Goal: Transaction & Acquisition: Purchase product/service

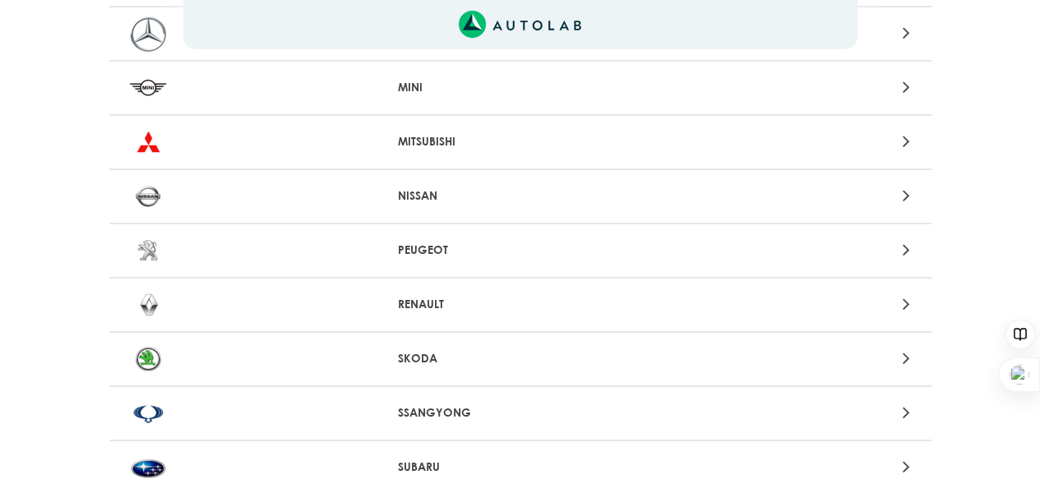
scroll to position [1450, 0]
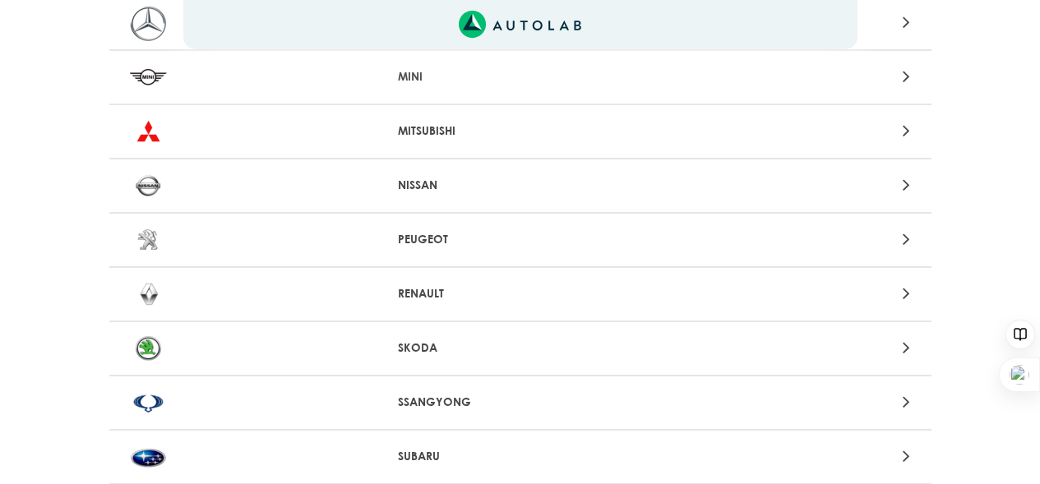
click at [441, 276] on div "RENAULT" at bounding box center [520, 295] width 822 height 54
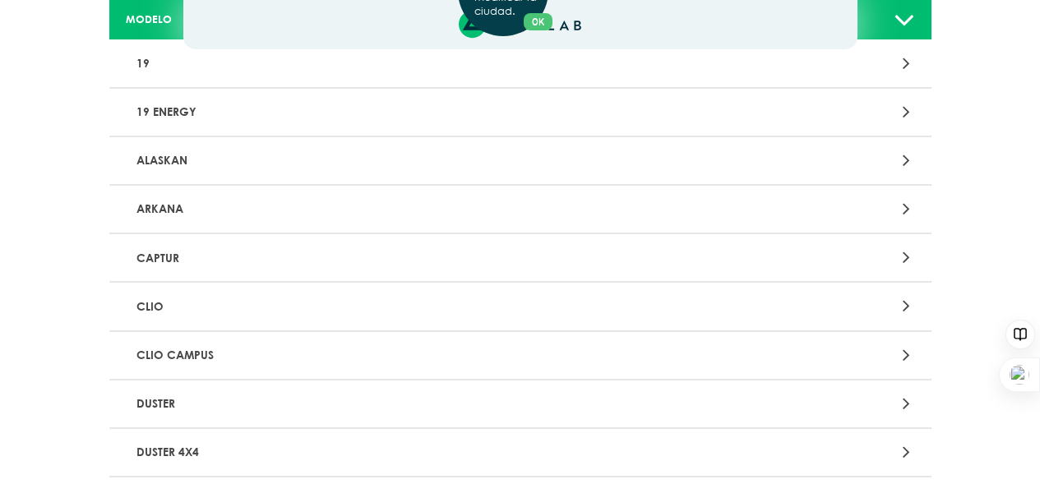
scroll to position [210, 0]
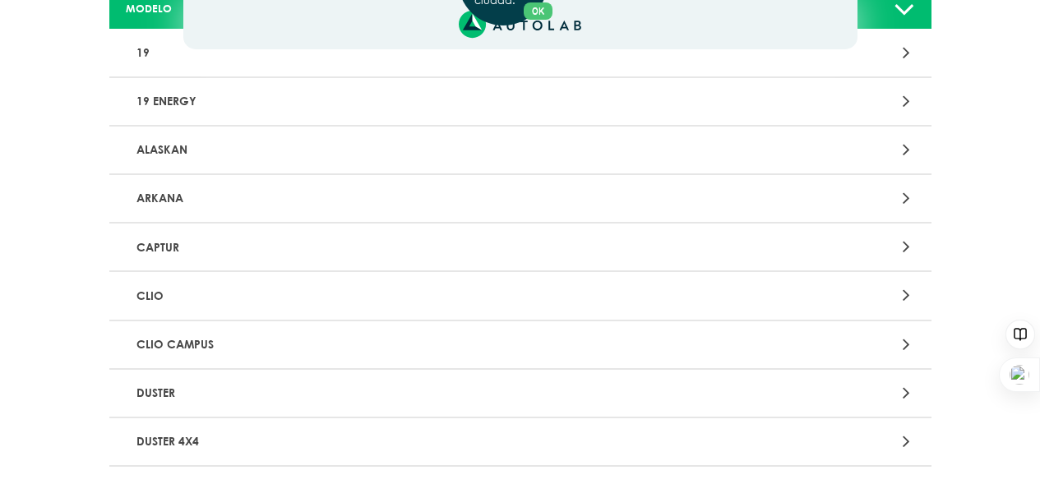
click at [287, 296] on p "CLIO" at bounding box center [386, 295] width 512 height 30
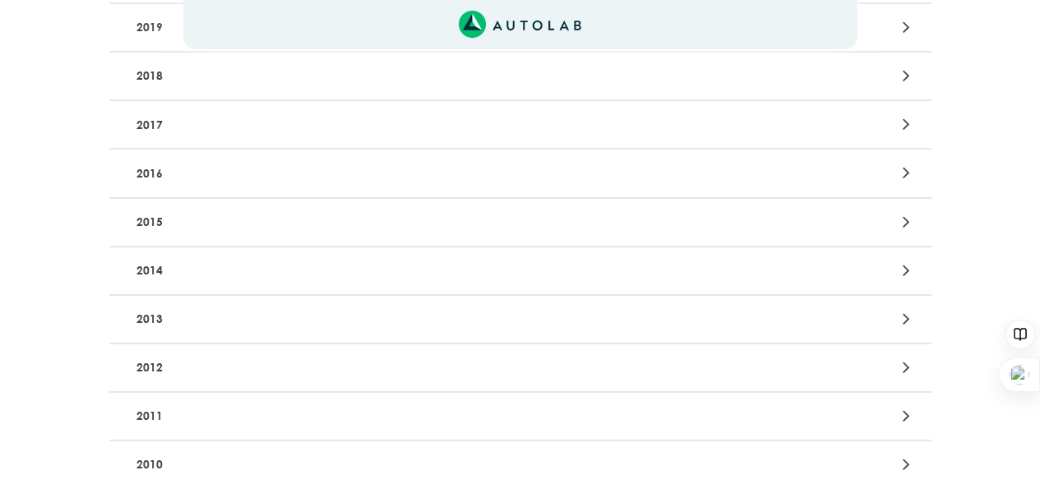
scroll to position [416, 0]
click at [242, 417] on p "2010" at bounding box center [386, 421] width 512 height 30
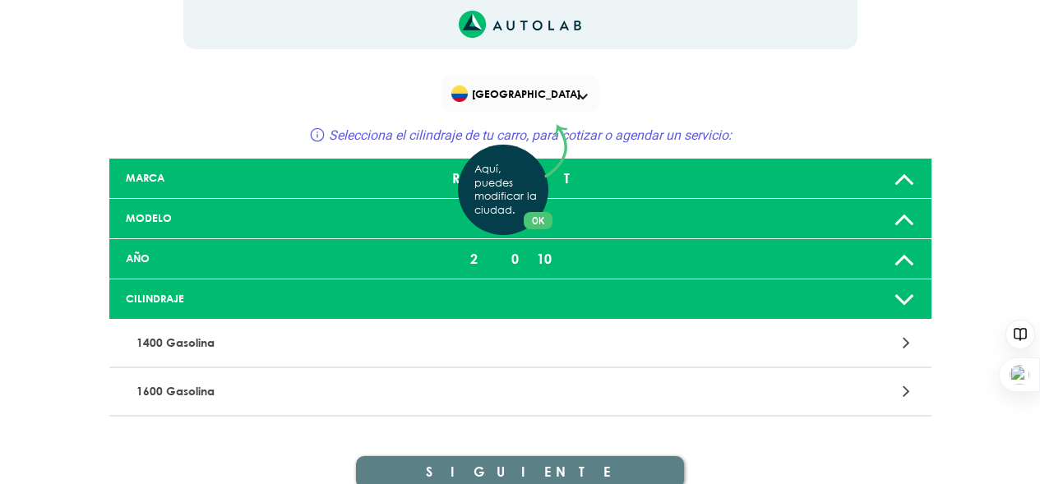
click at [184, 344] on div "Aquí, puedes modificar la ciudad. OK .aex,.bex{fill:none!important;stroke:#50c4…" at bounding box center [520, 242] width 1040 height 484
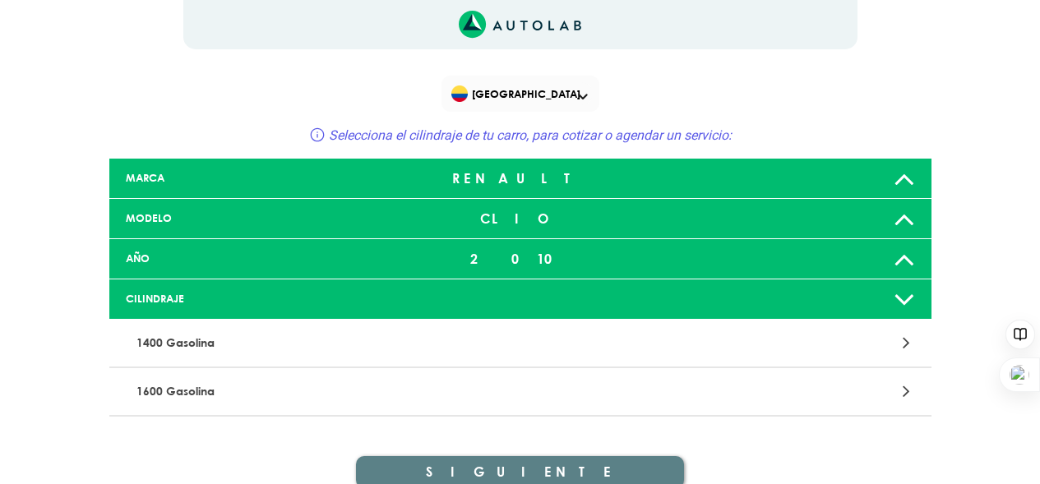
click at [908, 342] on icon at bounding box center [905, 342] width 7 height 21
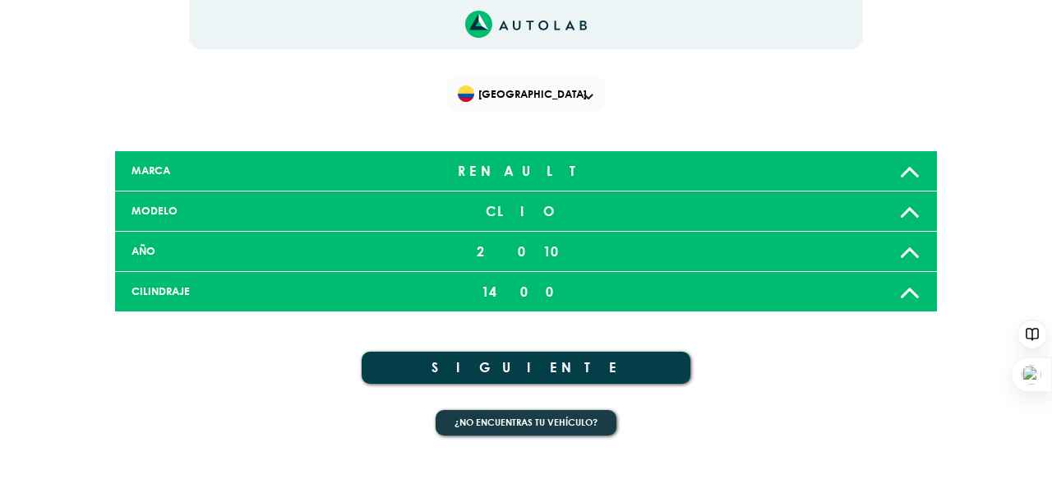
click at [513, 369] on button "SIGUIENTE" at bounding box center [526, 368] width 329 height 32
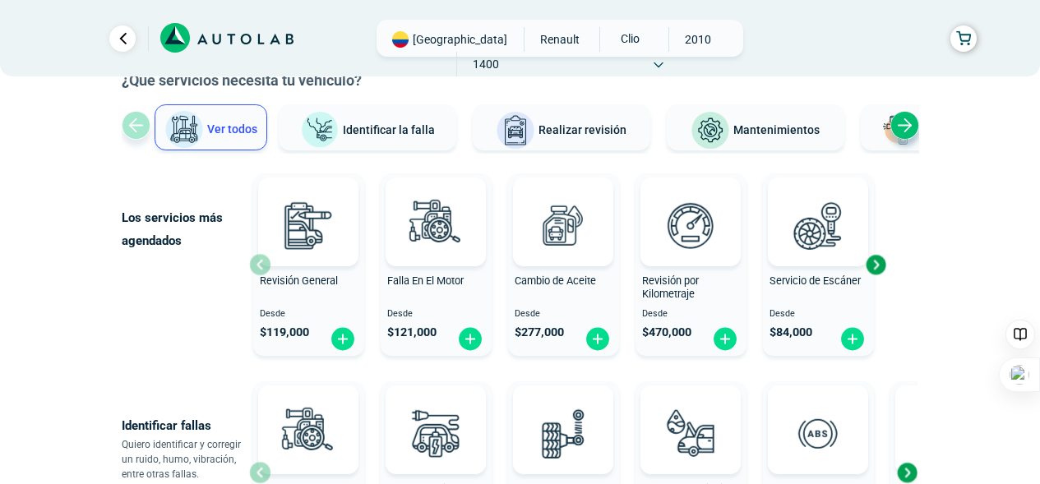
scroll to position [108, 0]
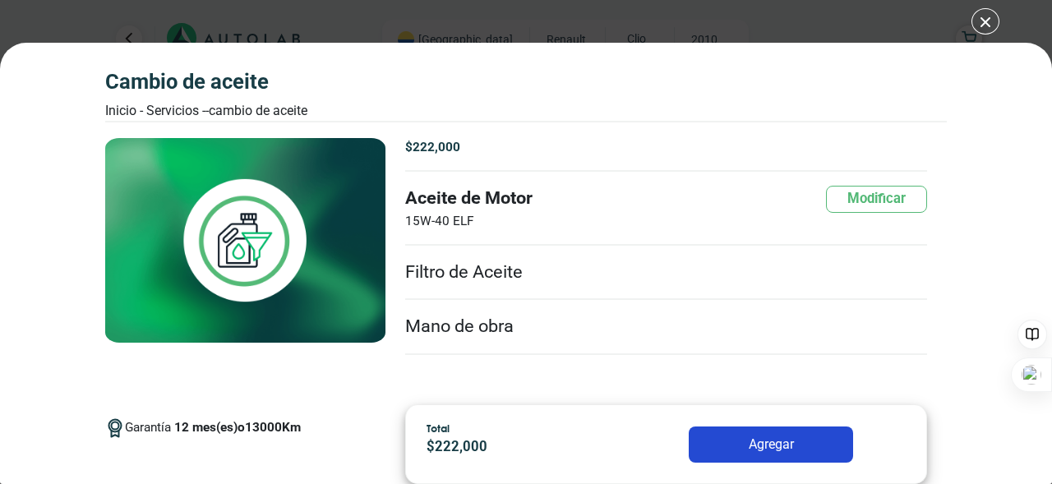
click at [983, 21] on div "CAMBIO DE ACEITE Inicio - Servicios - - CAMBIO DE ACEITE CAMBIO DE ACEITE 12 13…" at bounding box center [526, 242] width 1052 height 484
